Goal: Transaction & Acquisition: Obtain resource

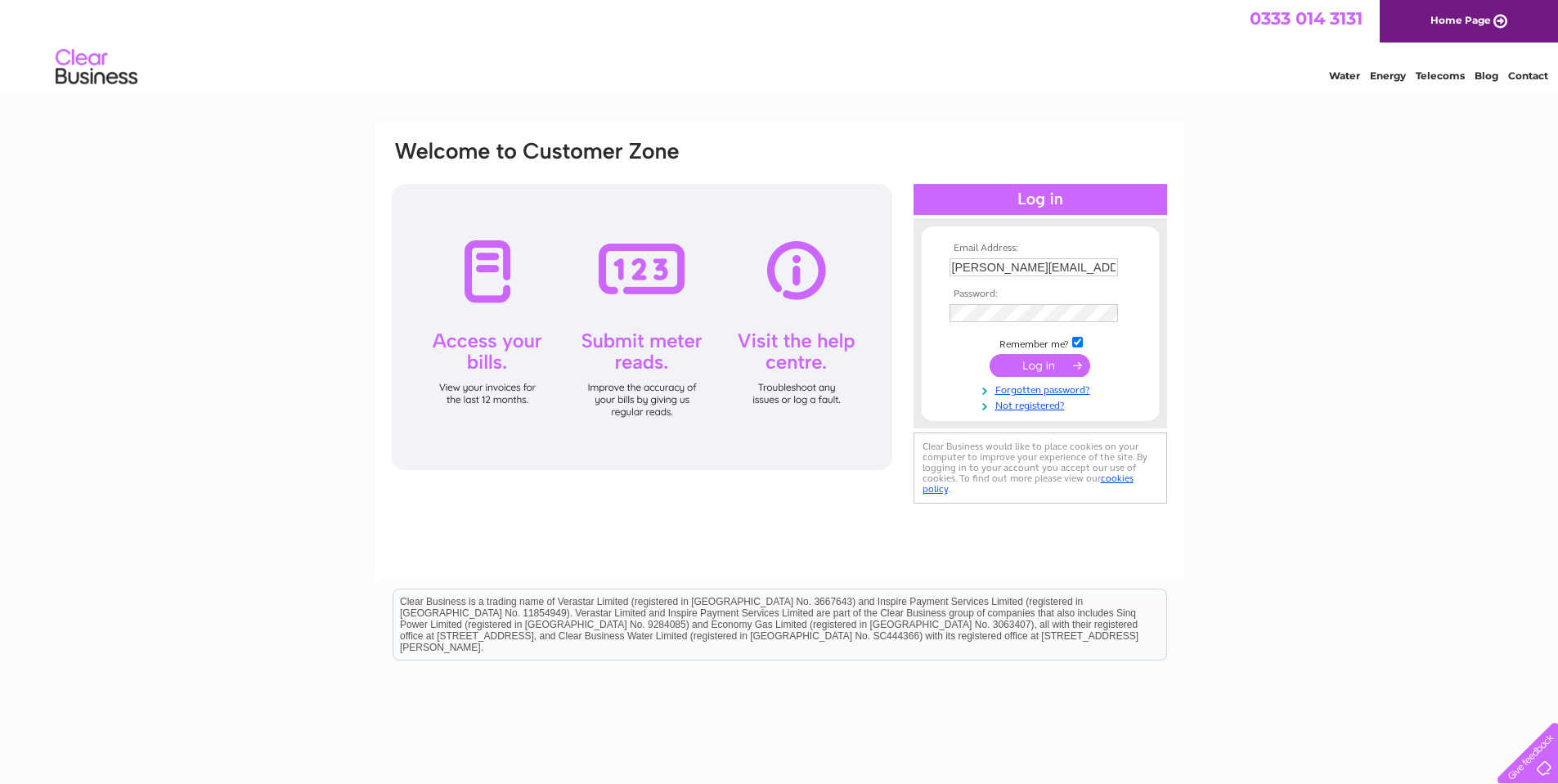
click at [1104, 266] on input "l.calvert@macsa.com" at bounding box center [1033, 267] width 168 height 18
type input "info@lasermarked.com"
click at [1022, 367] on input "submit" at bounding box center [1040, 365] width 100 height 23
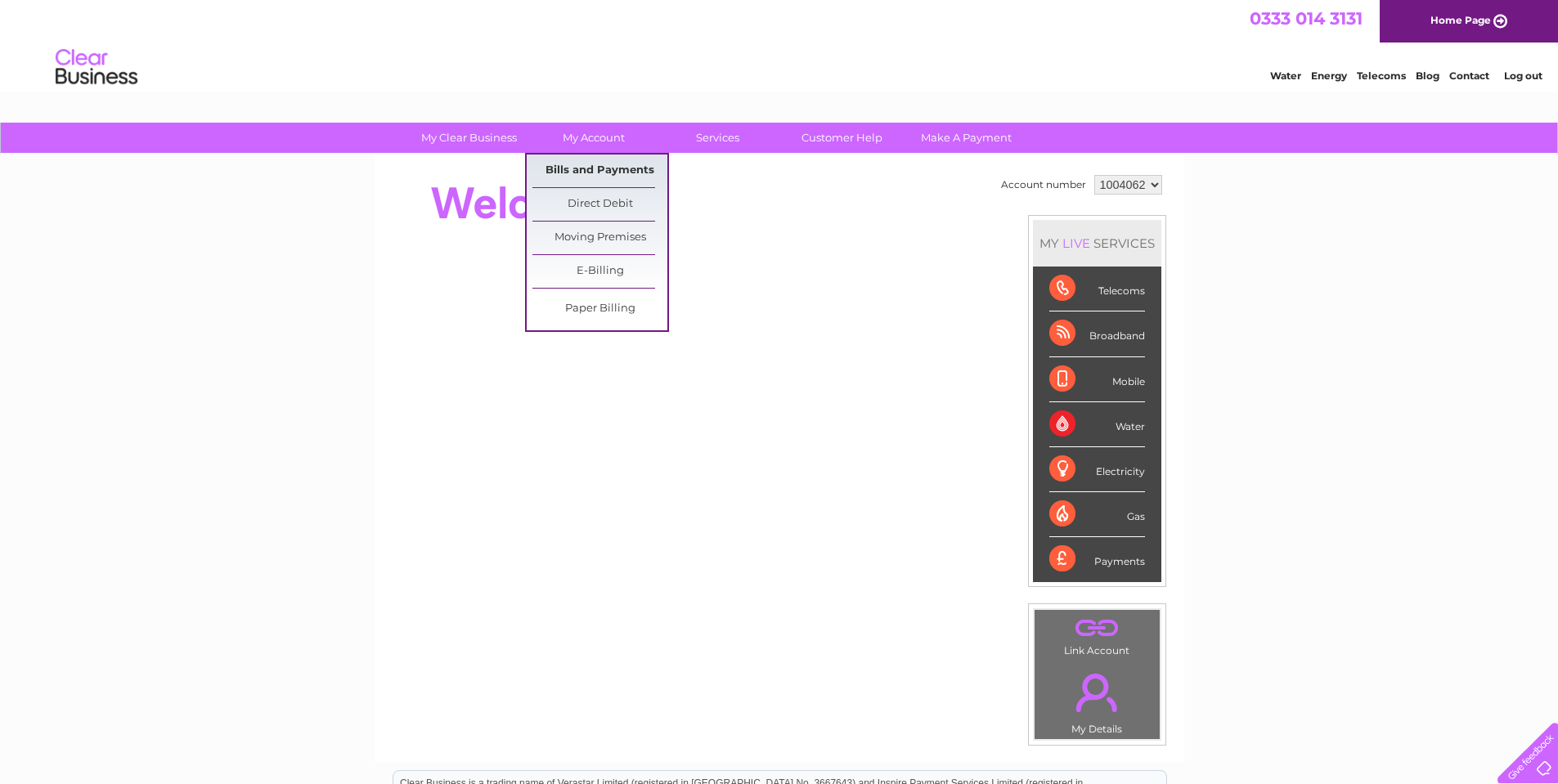
click at [619, 162] on link "Bills and Payments" at bounding box center [599, 171] width 135 height 33
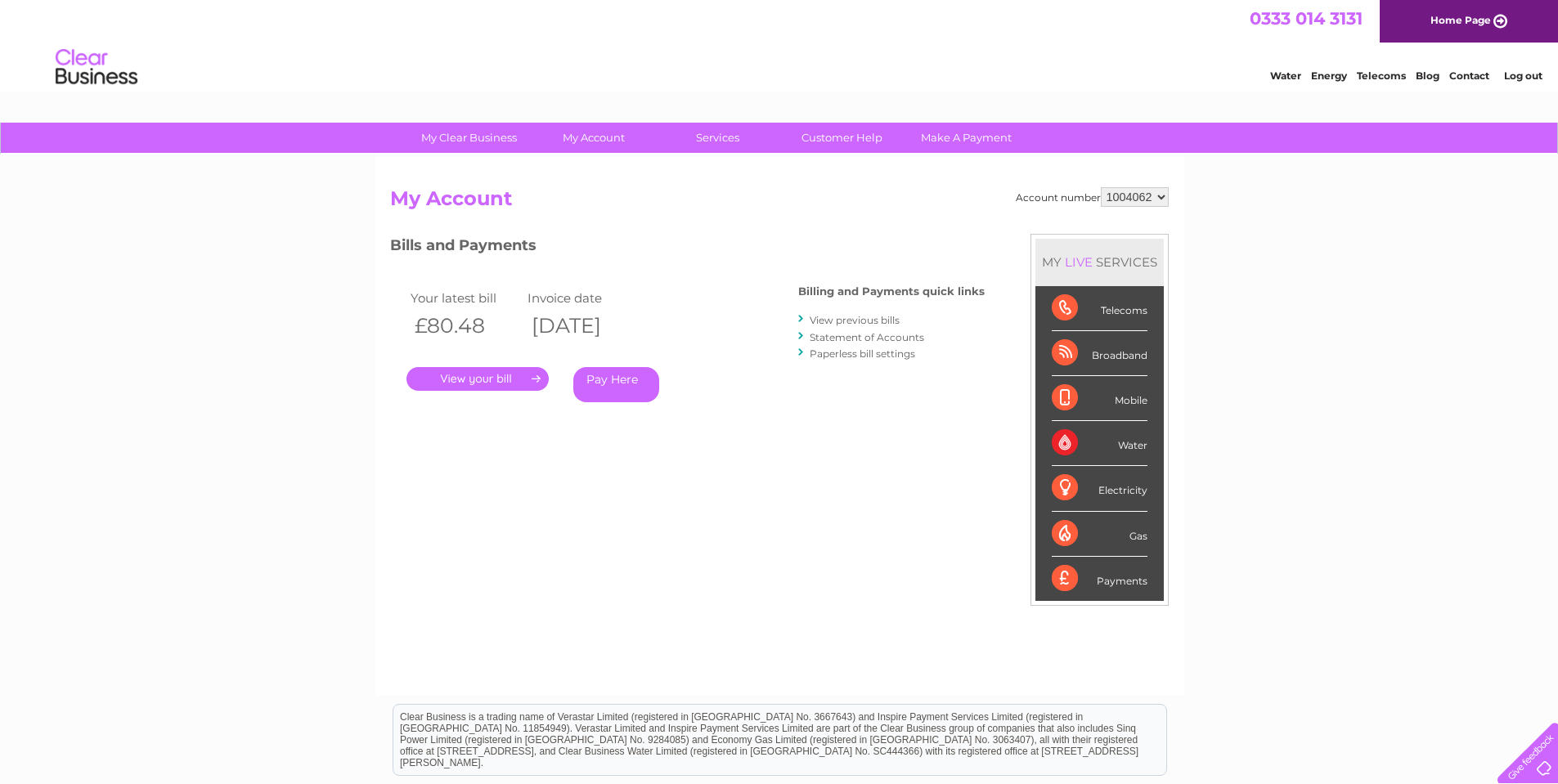
click at [489, 377] on link "." at bounding box center [478, 378] width 143 height 24
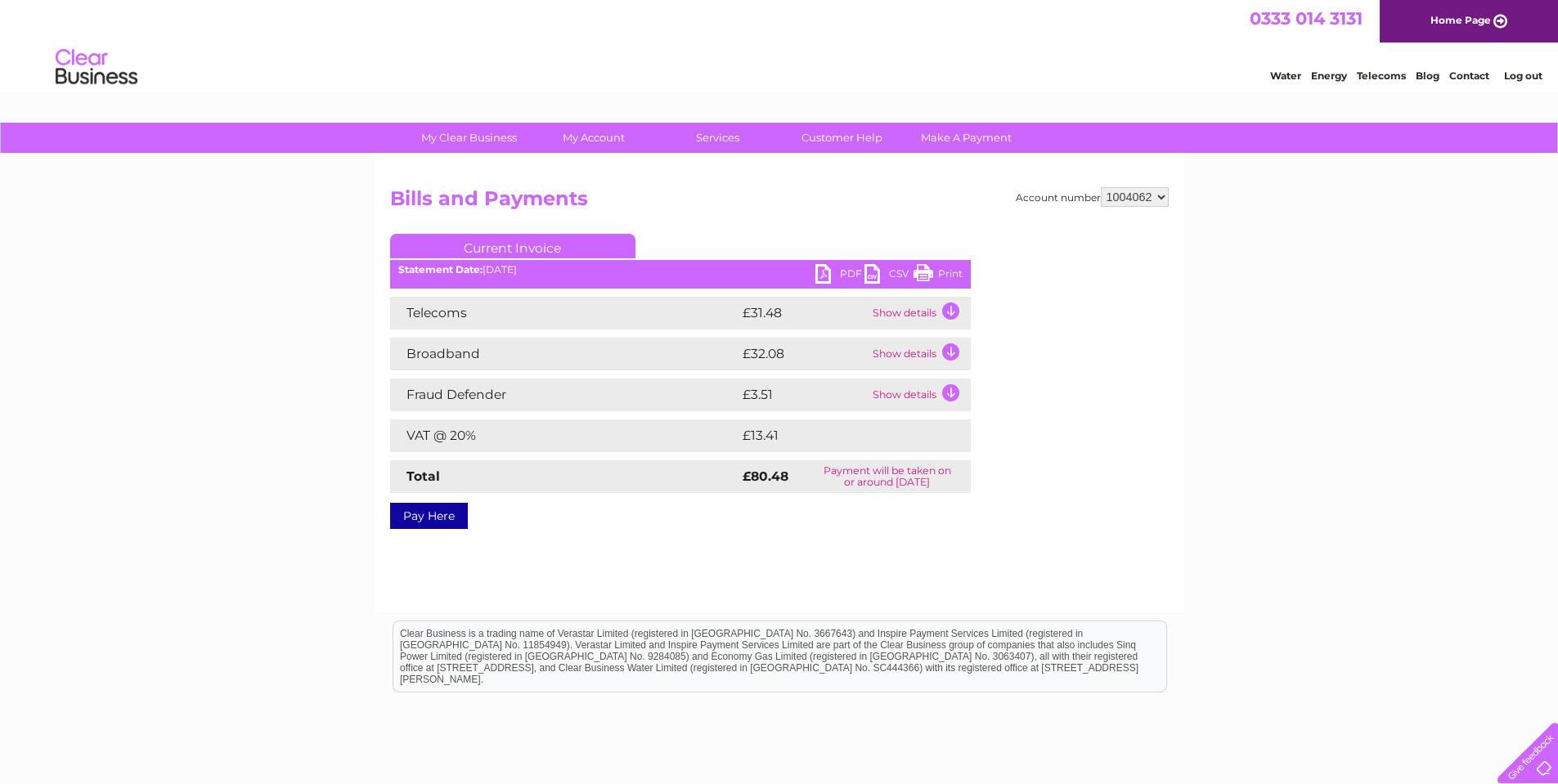
click at [849, 263] on ul "Current Invoice" at bounding box center [680, 249] width 581 height 30
click at [849, 268] on link "PDF" at bounding box center [840, 275] width 49 height 24
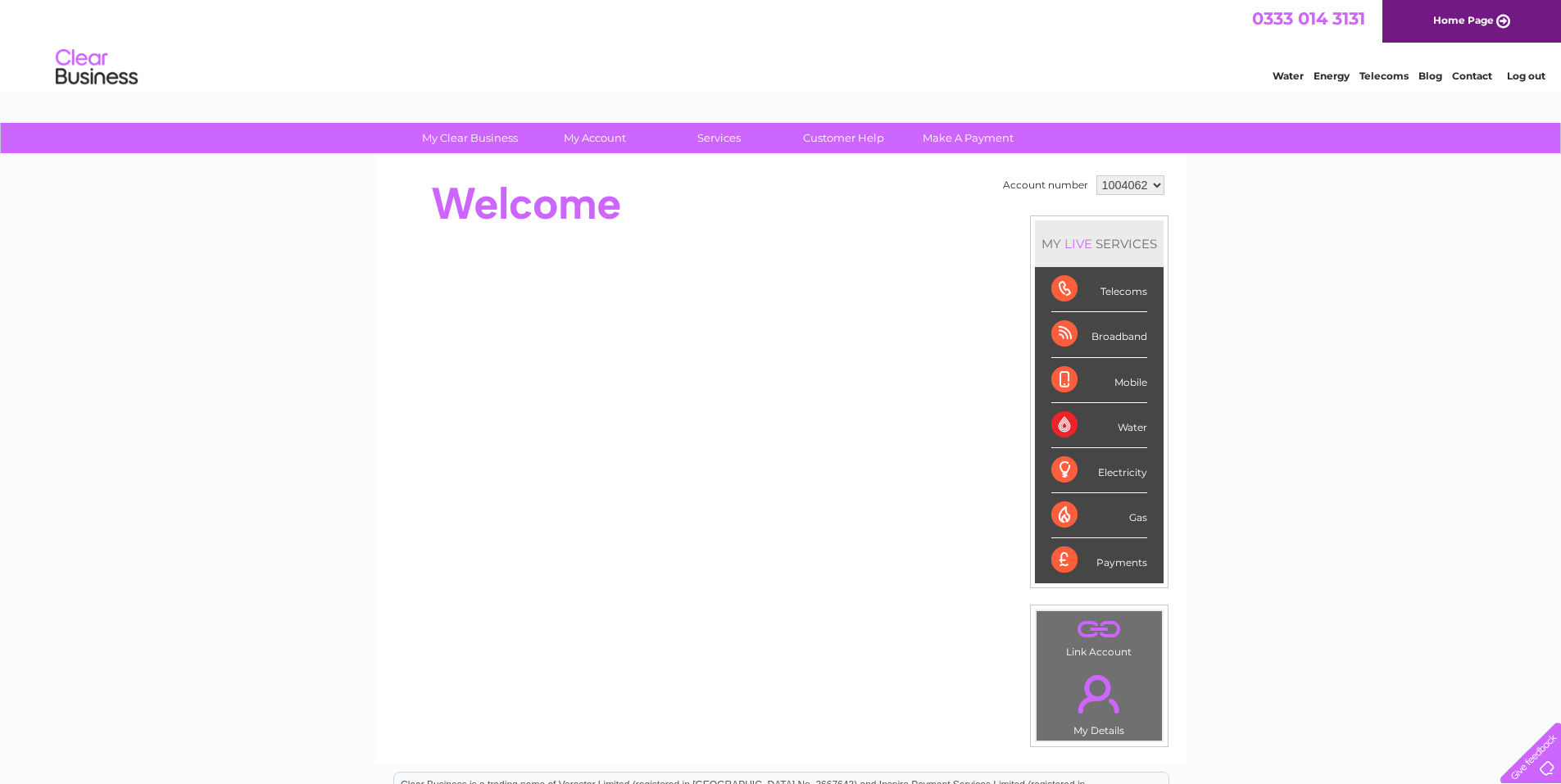
click at [1524, 75] on link "Log out" at bounding box center [1526, 76] width 39 height 12
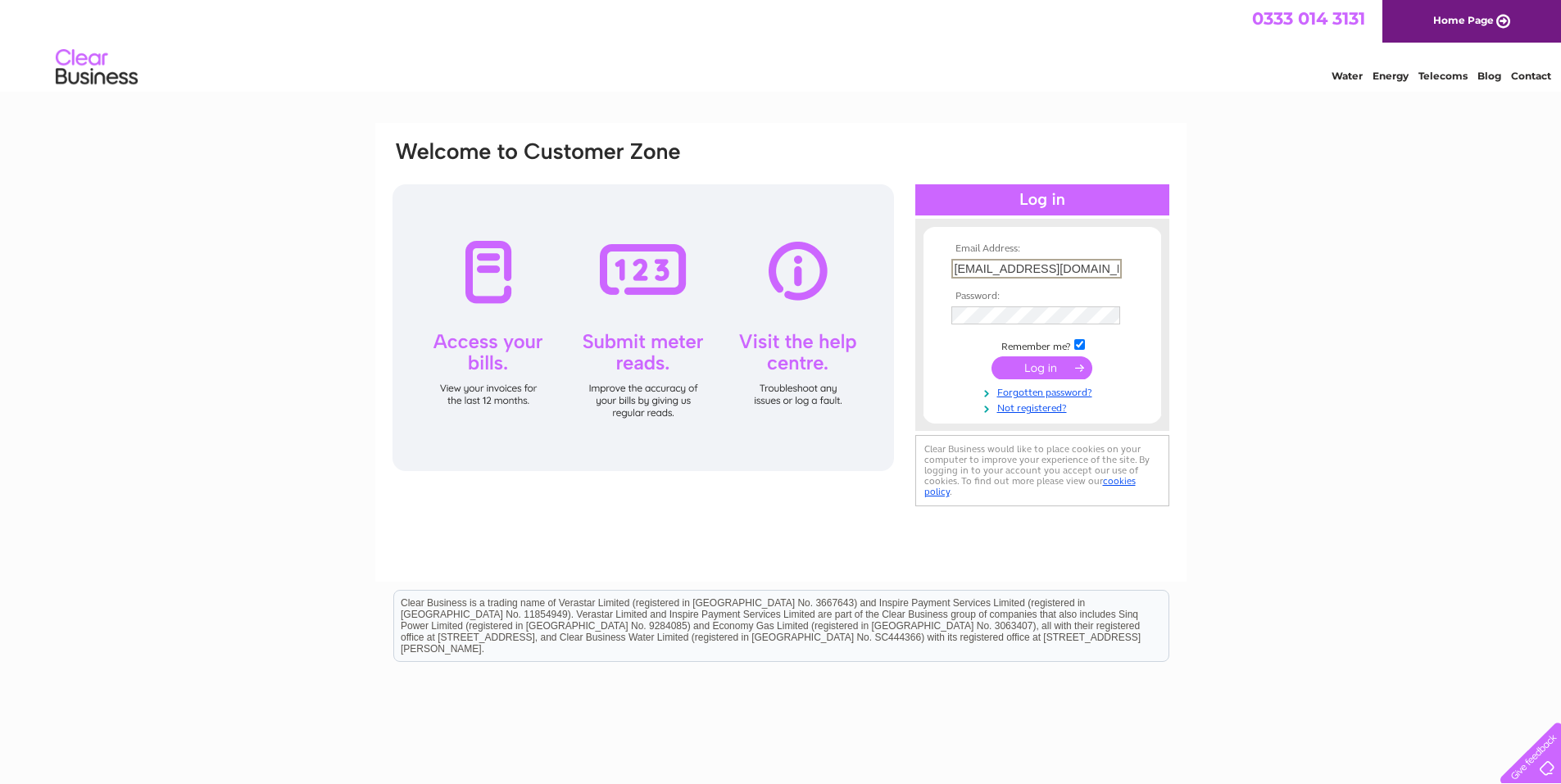
click at [1111, 269] on input "[EMAIL_ADDRESS][DOMAIN_NAME]" at bounding box center [1035, 269] width 170 height 19
type input "[PERSON_NAME][EMAIL_ADDRESS][DOMAIN_NAME]"
click at [1068, 372] on input "submit" at bounding box center [1042, 366] width 101 height 23
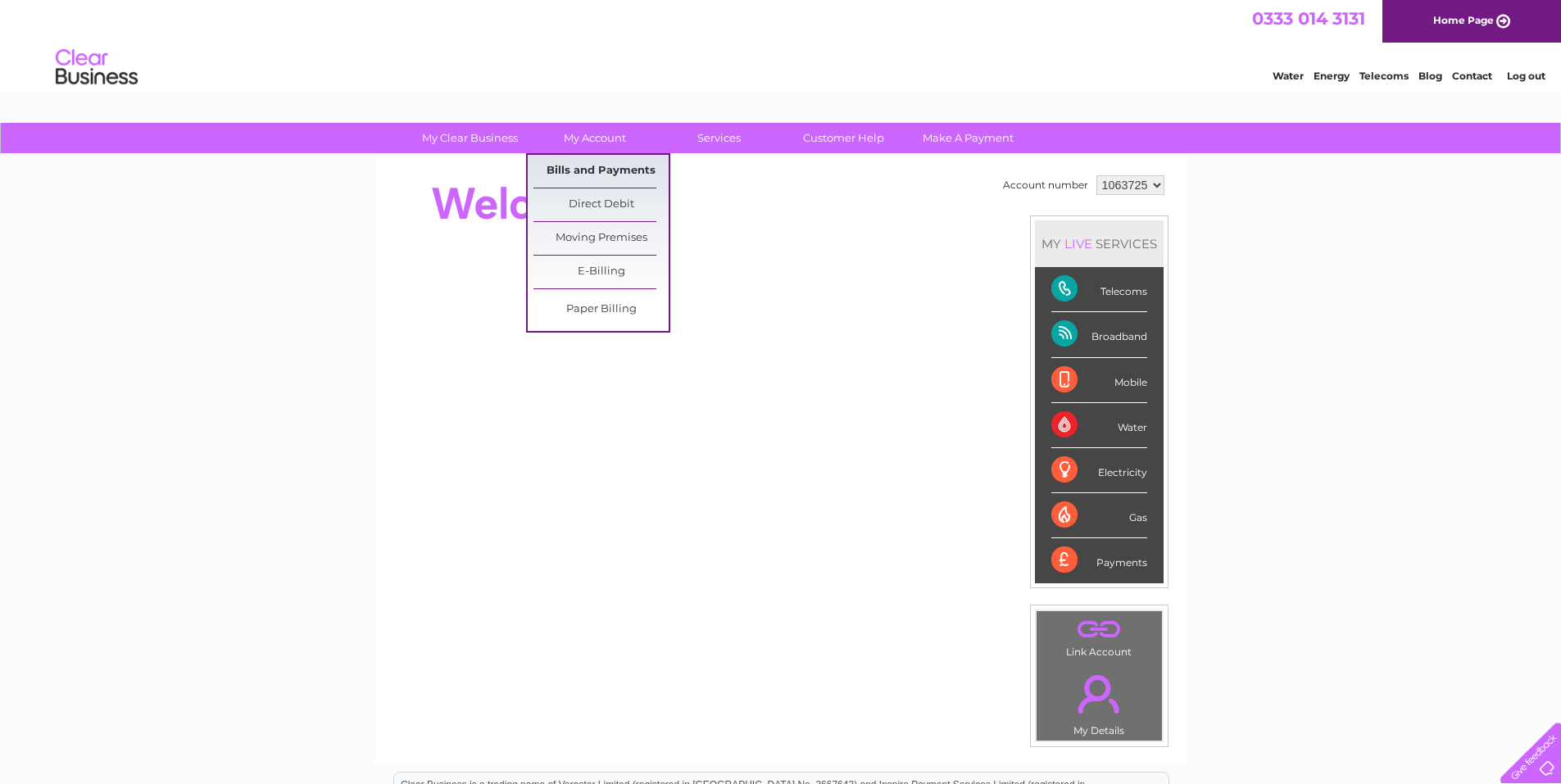
click at [616, 172] on link "Bills and Payments" at bounding box center [601, 171] width 135 height 33
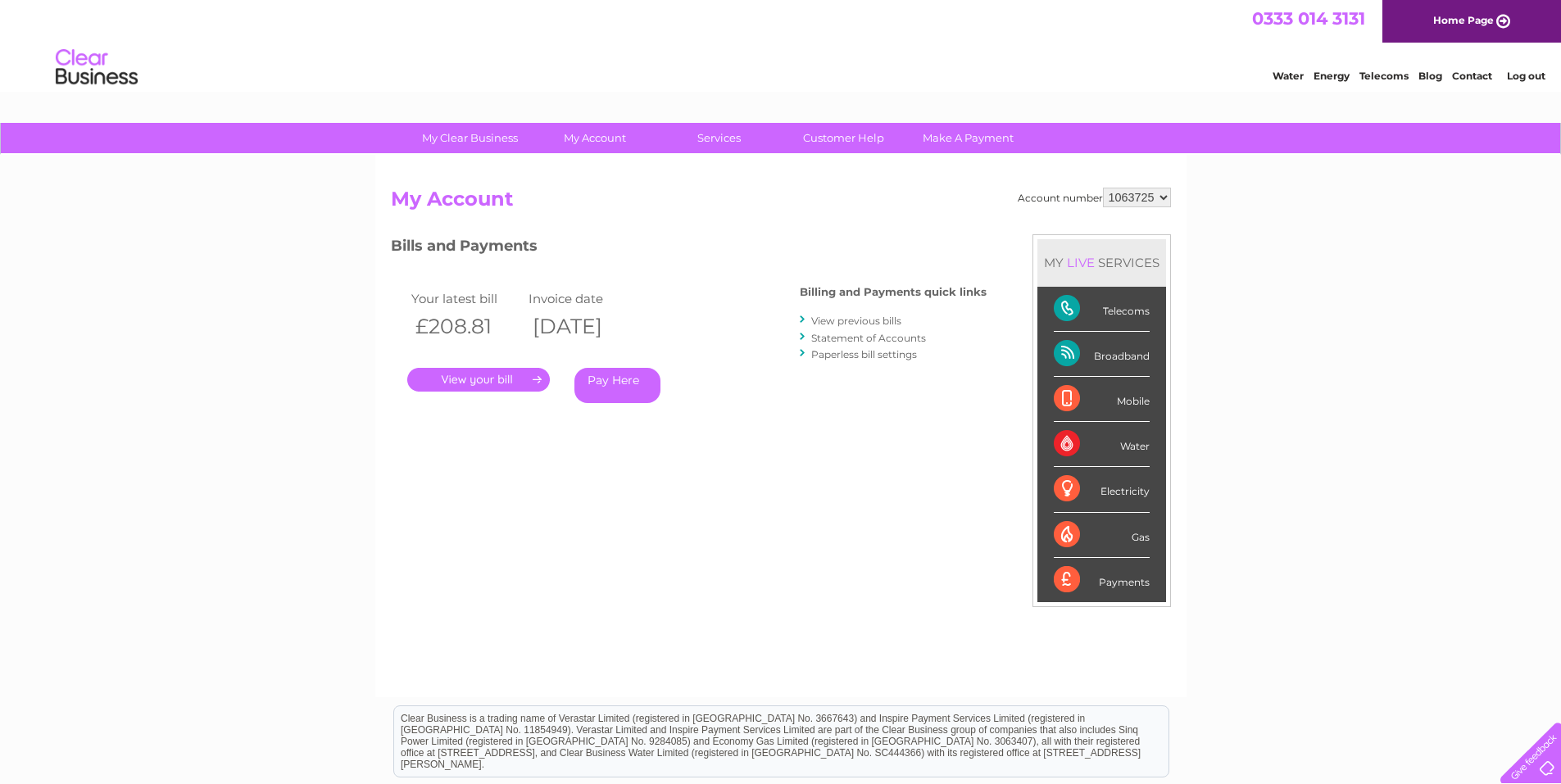
click at [502, 376] on link "." at bounding box center [479, 379] width 143 height 24
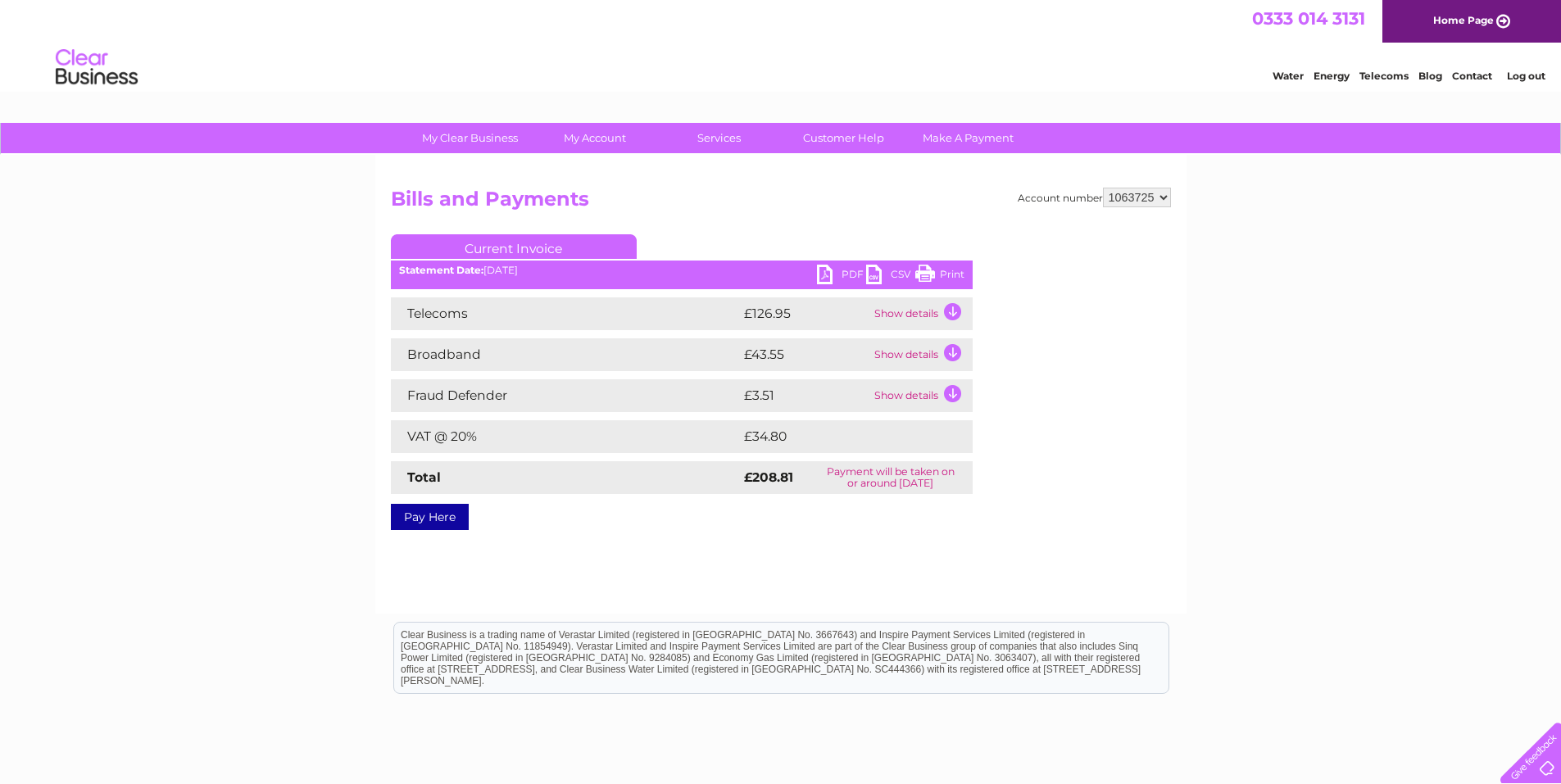
click at [837, 272] on link "PDF" at bounding box center [841, 276] width 49 height 24
